Goal: Task Accomplishment & Management: Use online tool/utility

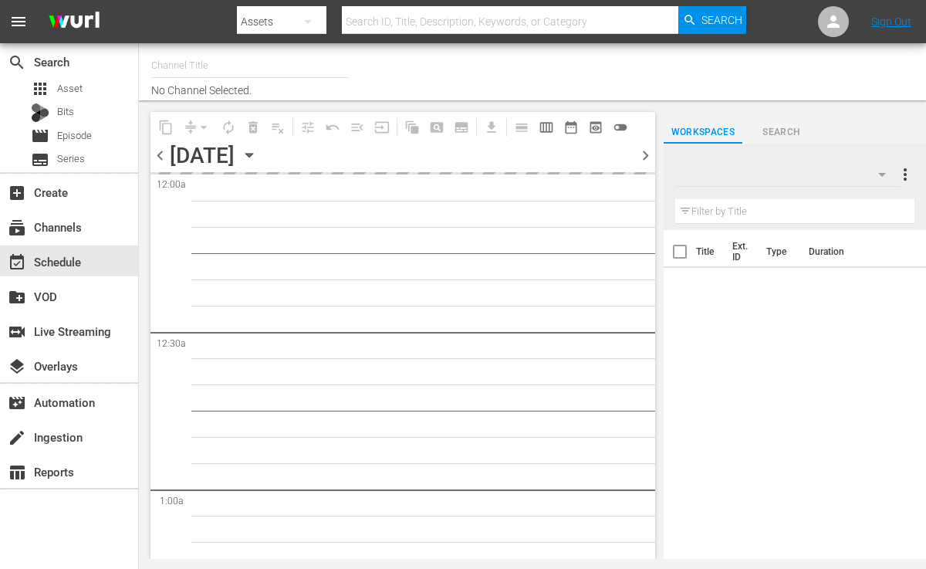
type input "More-U (881)"
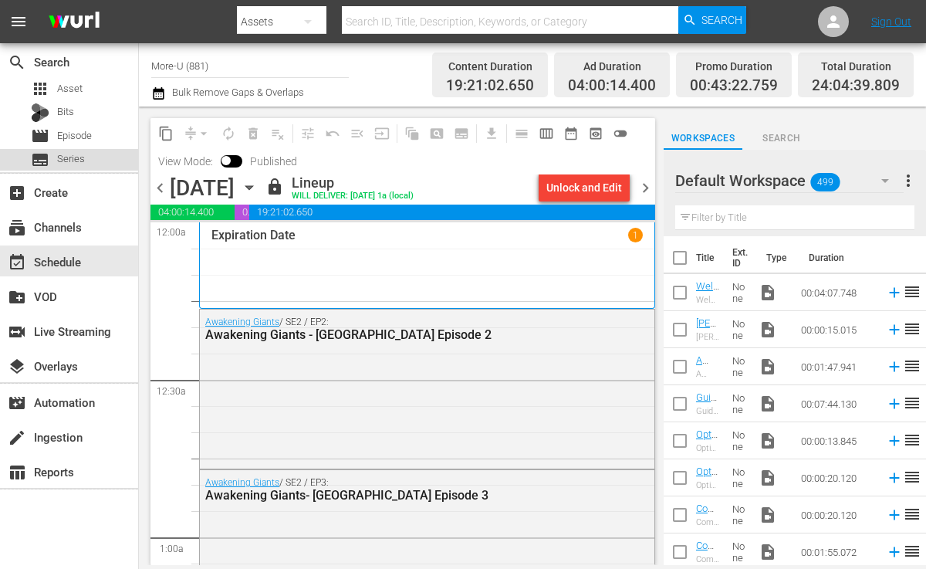
click at [58, 158] on span "Series" at bounding box center [71, 158] width 28 height 15
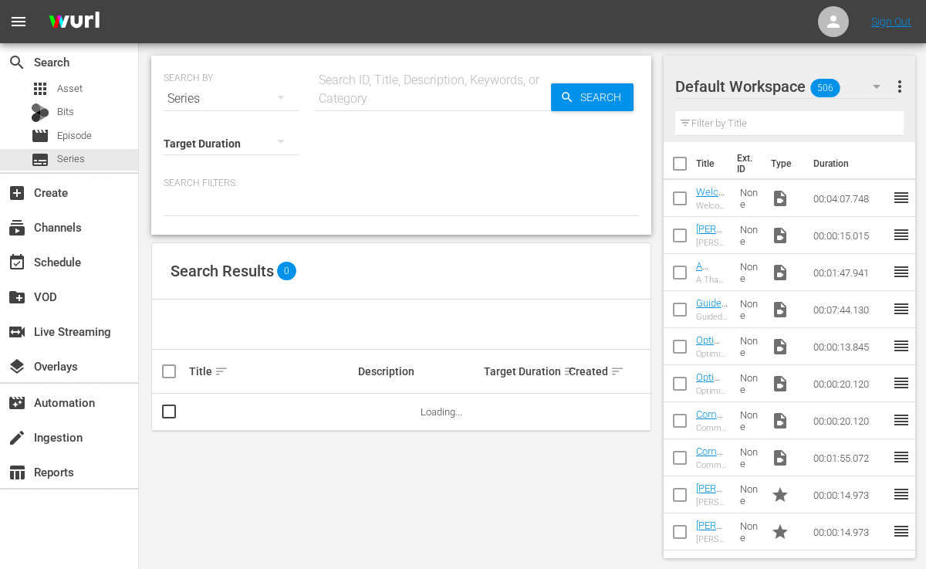
click at [334, 86] on input "text" at bounding box center [433, 98] width 236 height 37
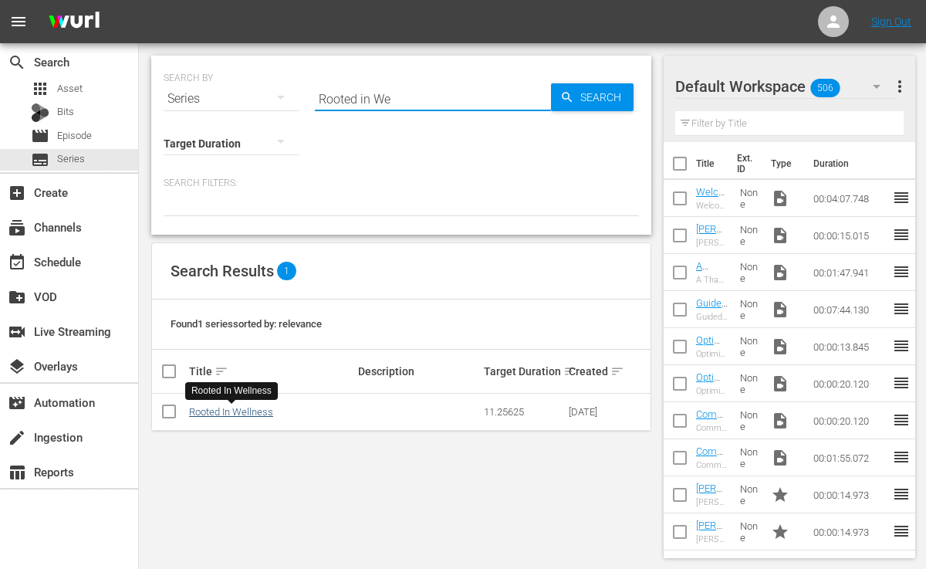
type input "Rooted in We"
click at [243, 416] on link "Rooted In Wellness" at bounding box center [231, 412] width 84 height 12
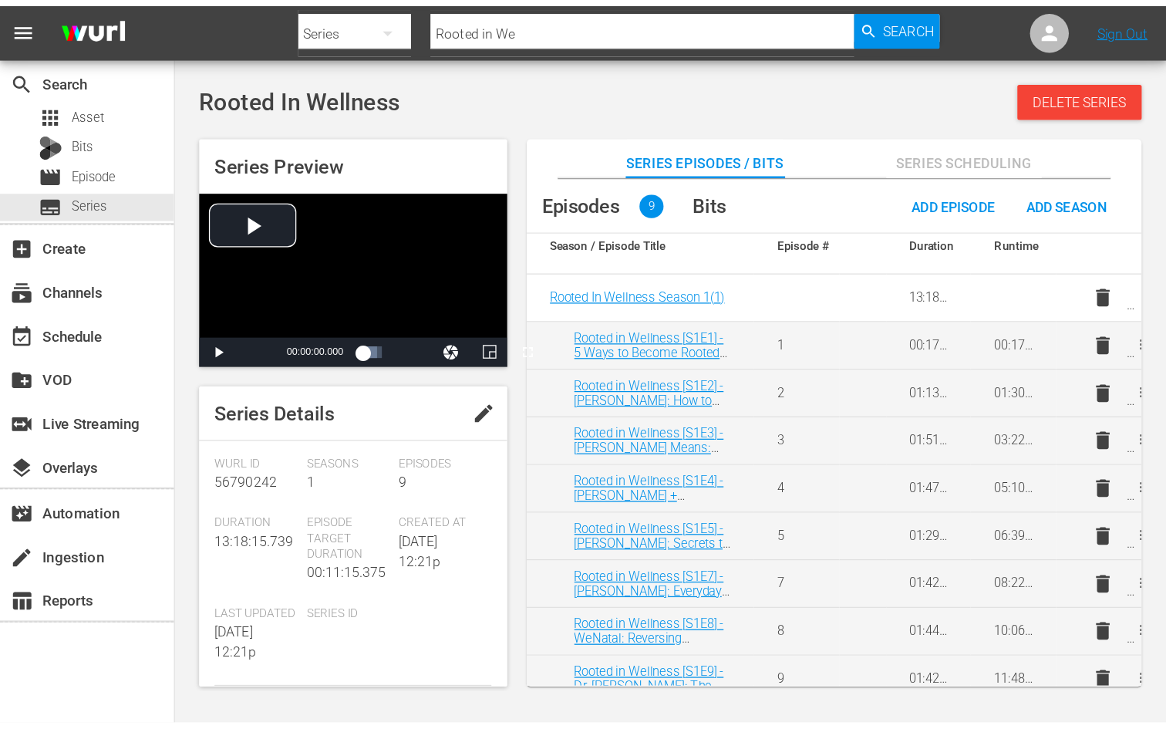
scroll to position [14, 0]
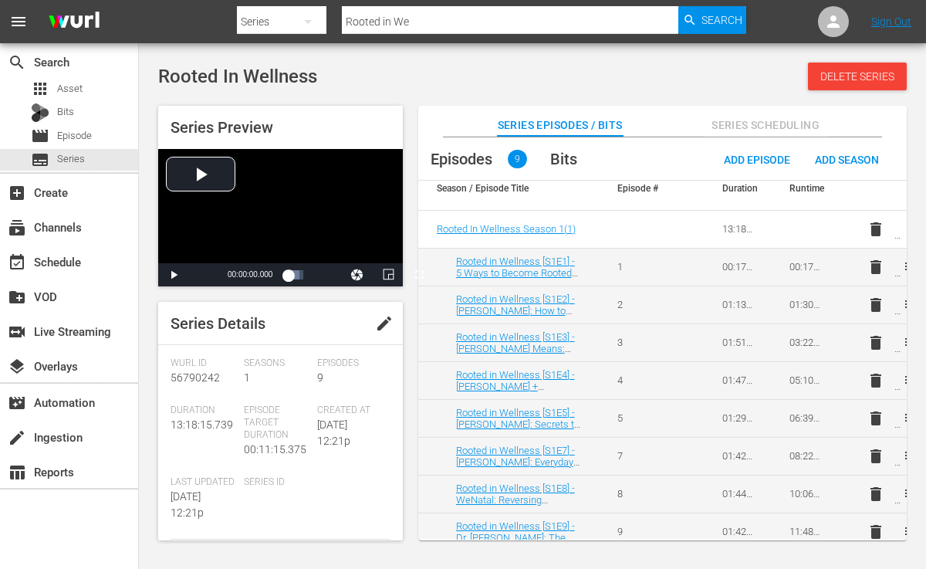
click at [895, 264] on td "delete playlist_add" at bounding box center [872, 267] width 68 height 38
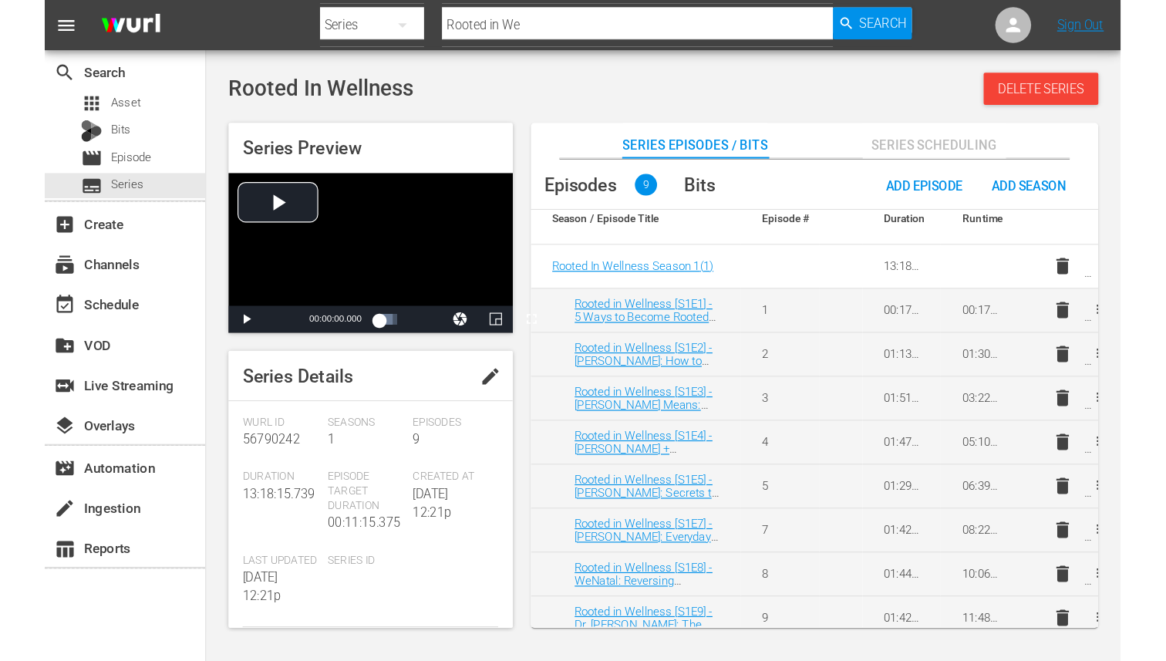
scroll to position [0, 0]
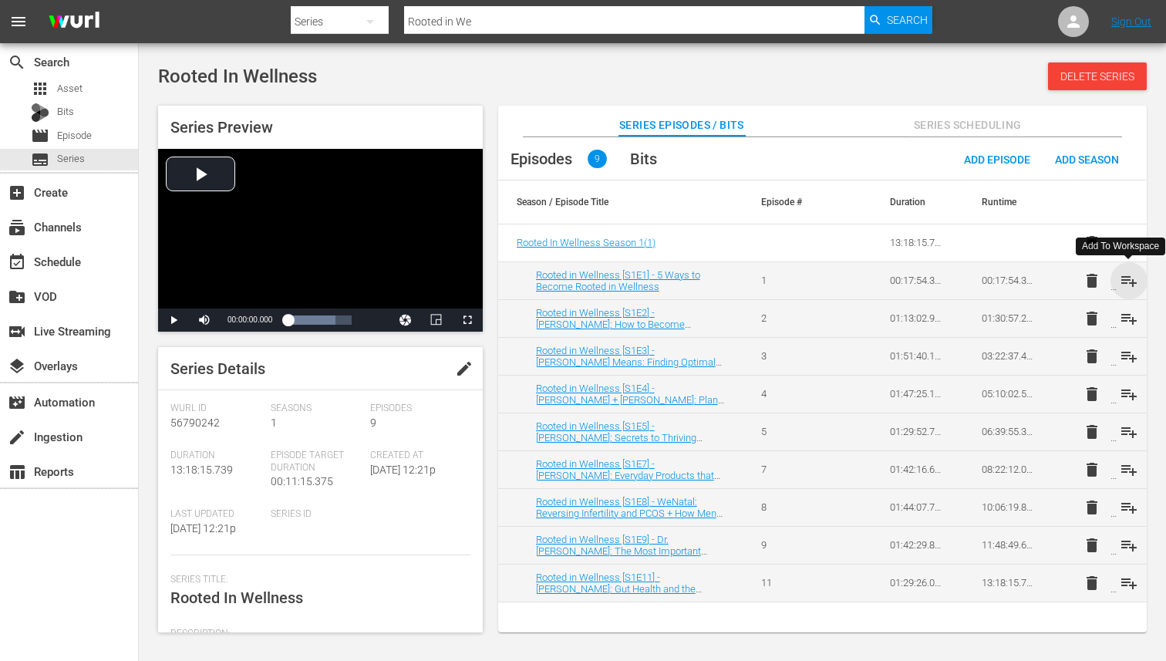
click at [925, 277] on span "playlist_add" at bounding box center [1129, 281] width 19 height 19
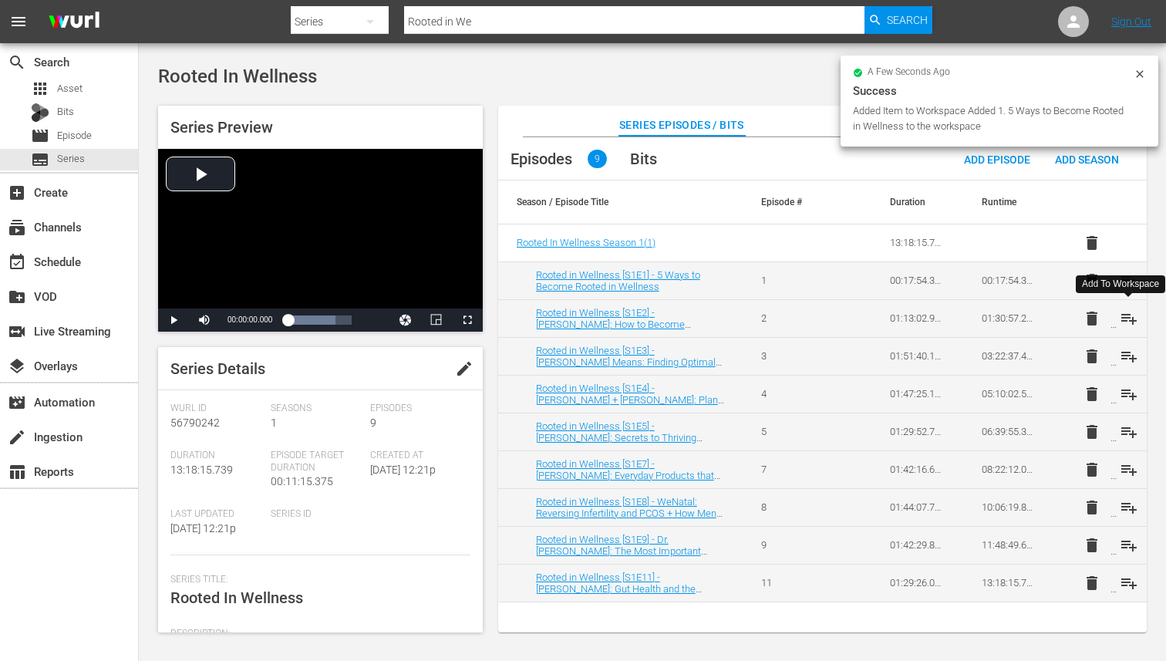
click at [925, 318] on span "playlist_add" at bounding box center [1129, 318] width 19 height 19
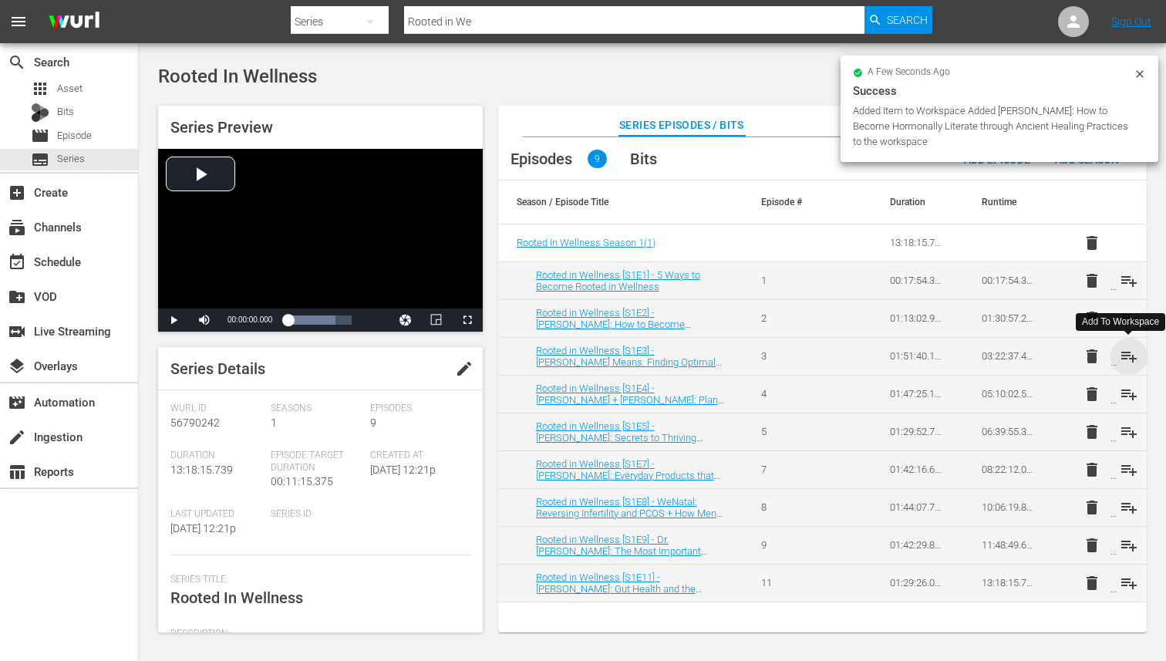
click at [925, 353] on span "playlist_add" at bounding box center [1129, 356] width 19 height 19
click at [925, 390] on span "playlist_add" at bounding box center [1129, 394] width 19 height 19
click at [925, 426] on span "playlist_add" at bounding box center [1129, 432] width 19 height 19
click at [925, 473] on span "playlist_add" at bounding box center [1129, 470] width 19 height 19
click at [925, 501] on span "playlist_add" at bounding box center [1129, 507] width 19 height 19
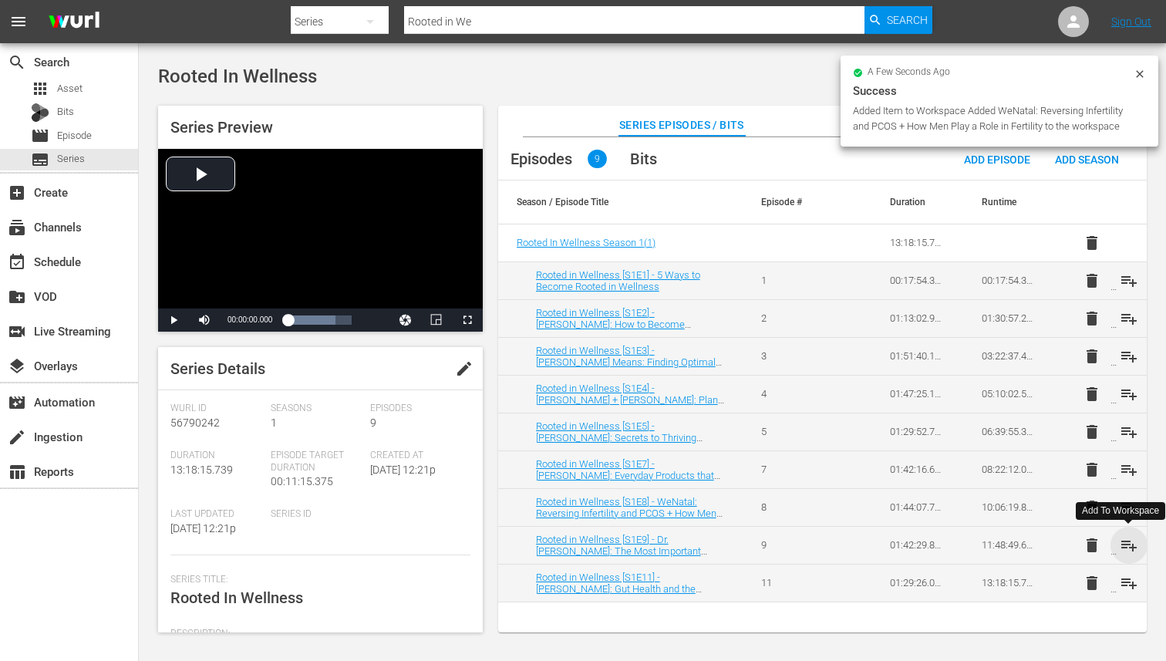
click at [925, 540] on span "playlist_add" at bounding box center [1129, 545] width 19 height 19
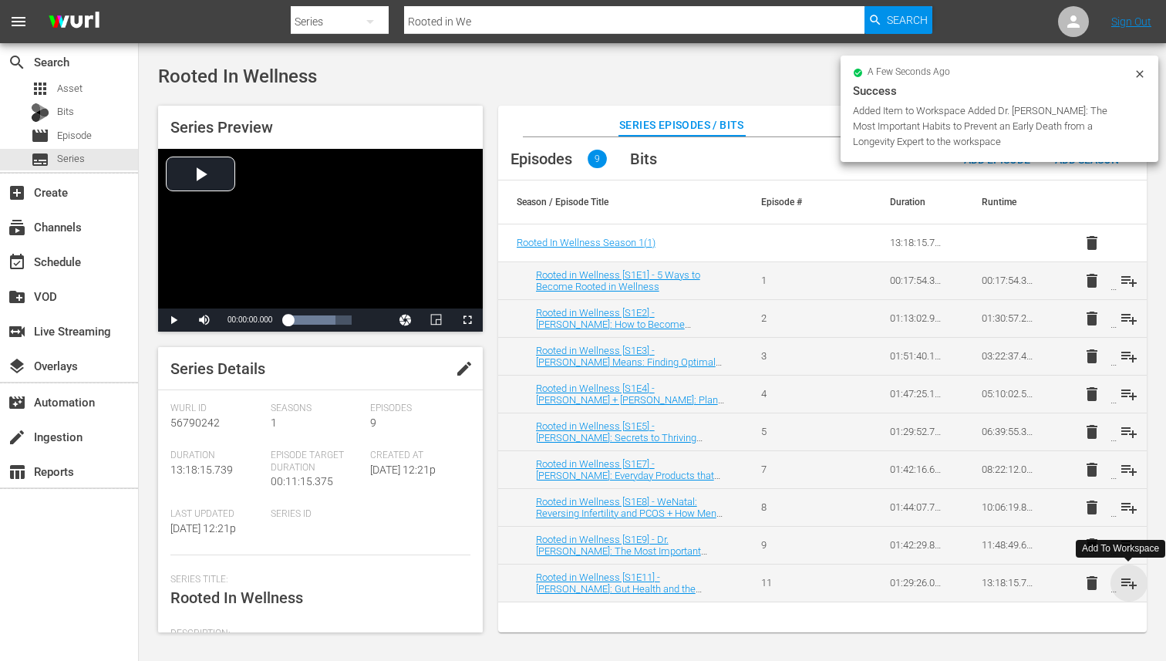
click at [925, 568] on span "playlist_add" at bounding box center [1129, 583] width 19 height 19
